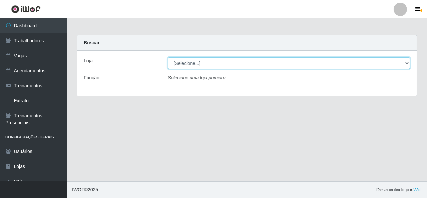
click at [242, 62] on select "[Selecione...] Rede Econômico - Malvinas Rede Econômico - Prata" at bounding box center [289, 63] width 242 height 12
select select "194"
click at [168, 57] on select "[Selecione...] Rede Econômico - Malvinas Rede Econômico - Prata" at bounding box center [289, 63] width 242 height 12
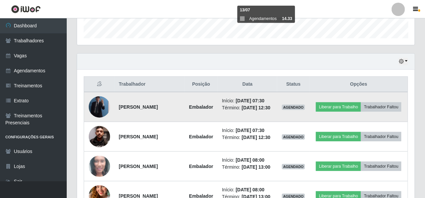
scroll to position [234, 0]
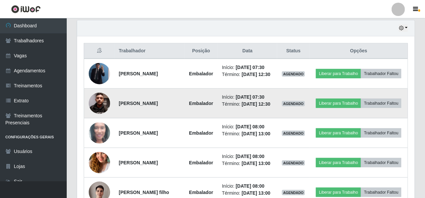
click at [101, 103] on img at bounding box center [99, 103] width 21 height 47
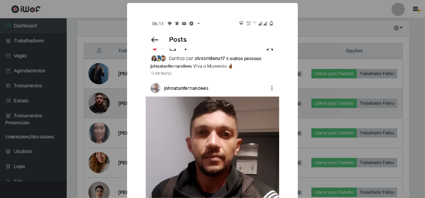
scroll to position [138, 335]
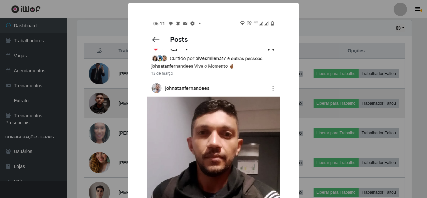
click at [101, 103] on div "× OK Cancel" at bounding box center [213, 99] width 427 height 198
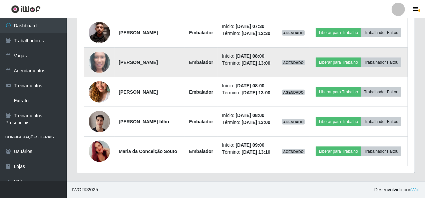
scroll to position [333, 0]
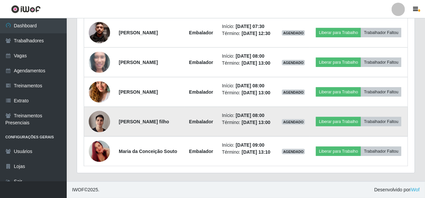
click at [103, 108] on img at bounding box center [99, 121] width 21 height 28
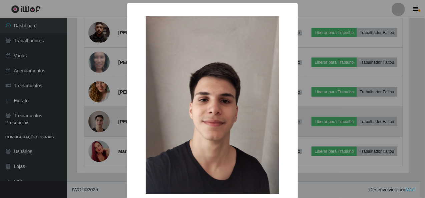
scroll to position [138, 335]
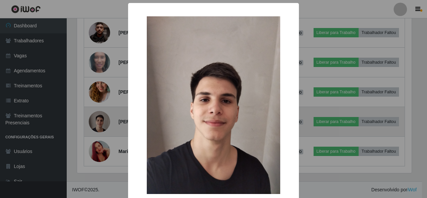
click at [103, 108] on div "× OK Cancel" at bounding box center [213, 99] width 427 height 198
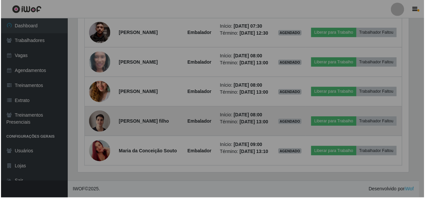
scroll to position [138, 338]
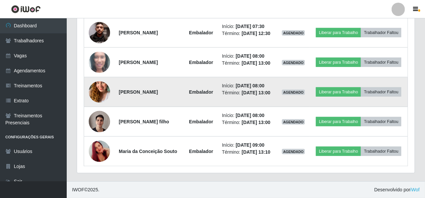
click at [97, 78] on img at bounding box center [99, 92] width 21 height 38
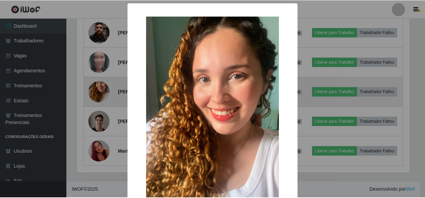
scroll to position [138, 335]
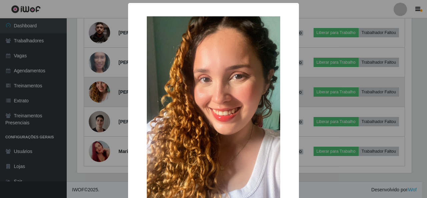
click at [97, 78] on div "× OK Cancel" at bounding box center [213, 99] width 427 height 198
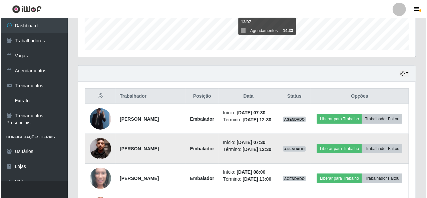
scroll to position [200, 0]
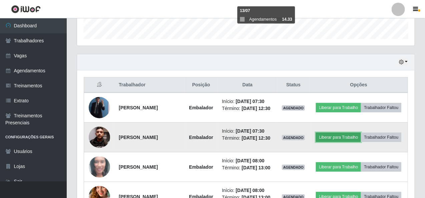
click at [349, 138] on button "Liberar para Trabalho" at bounding box center [338, 137] width 45 height 9
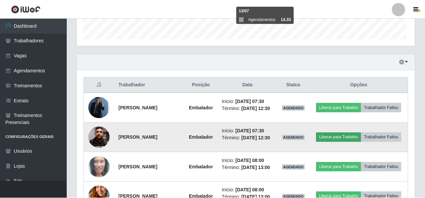
scroll to position [138, 335]
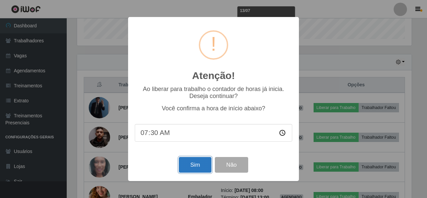
click at [192, 167] on button "Sim" at bounding box center [195, 165] width 32 height 16
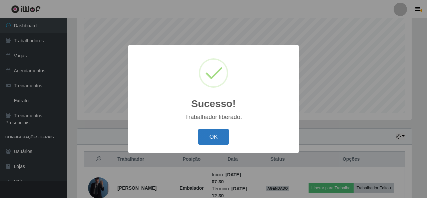
click at [206, 141] on button "OK" at bounding box center [213, 137] width 31 height 16
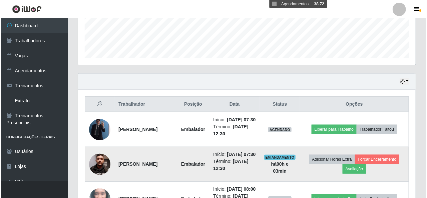
scroll to position [192, 0]
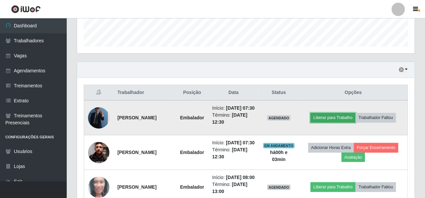
click at [336, 119] on button "Liberar para Trabalho" at bounding box center [333, 117] width 45 height 9
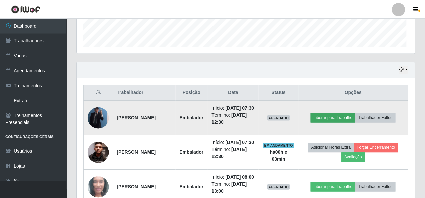
scroll to position [138, 335]
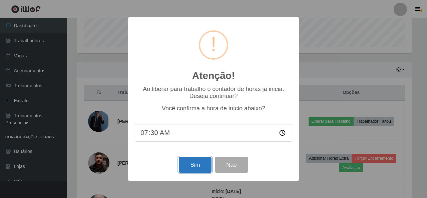
click at [198, 160] on button "Sim" at bounding box center [195, 165] width 32 height 16
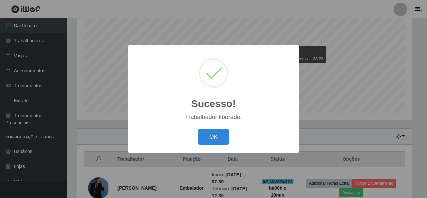
click at [198, 129] on button "OK" at bounding box center [213, 137] width 31 height 16
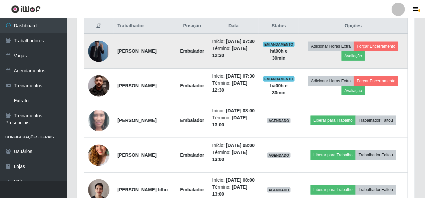
scroll to position [292, 0]
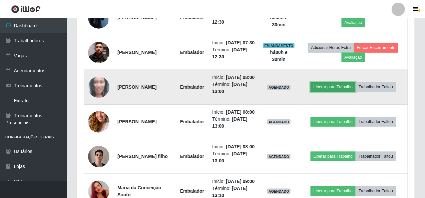
click at [341, 92] on button "Liberar para Trabalho" at bounding box center [333, 86] width 45 height 9
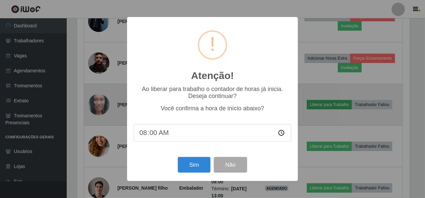
scroll to position [138, 335]
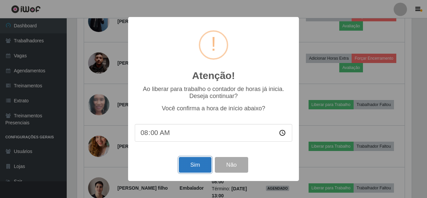
click at [189, 166] on button "Sim" at bounding box center [195, 165] width 32 height 16
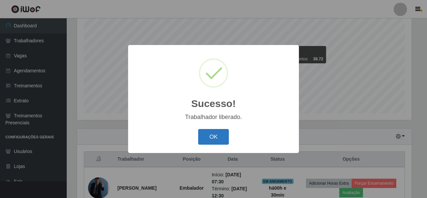
click at [212, 138] on button "OK" at bounding box center [213, 137] width 31 height 16
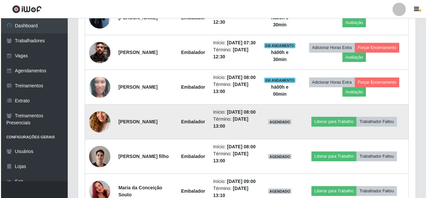
scroll to position [325, 0]
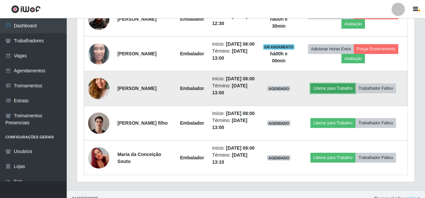
click at [329, 93] on button "Liberar para Trabalho" at bounding box center [333, 88] width 45 height 9
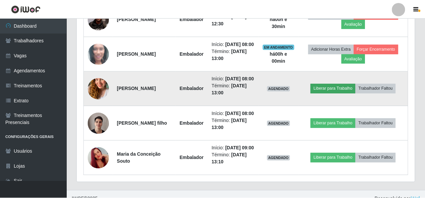
scroll to position [138, 335]
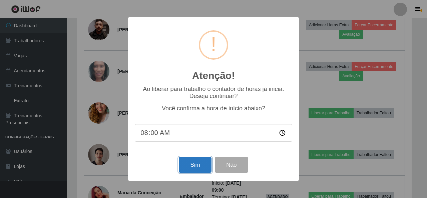
click at [194, 168] on button "Sim" at bounding box center [195, 165] width 32 height 16
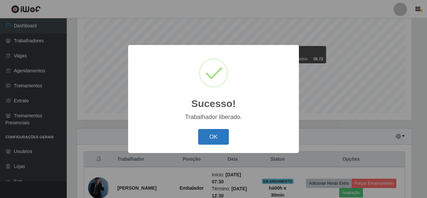
click at [205, 140] on button "OK" at bounding box center [213, 137] width 31 height 16
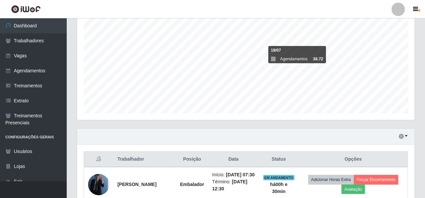
scroll to position [159, 0]
